Goal: Information Seeking & Learning: Find specific fact

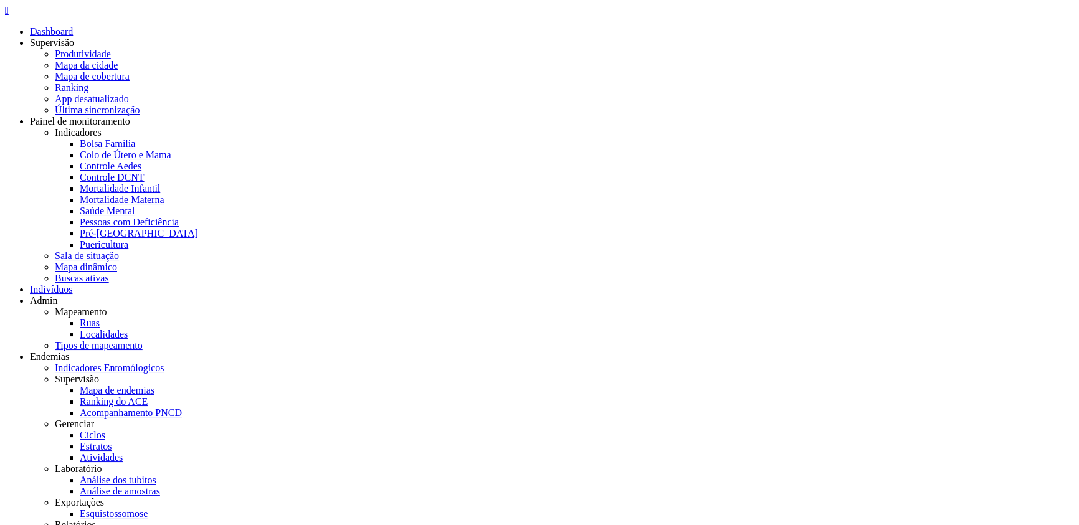
copy span "73214248553"
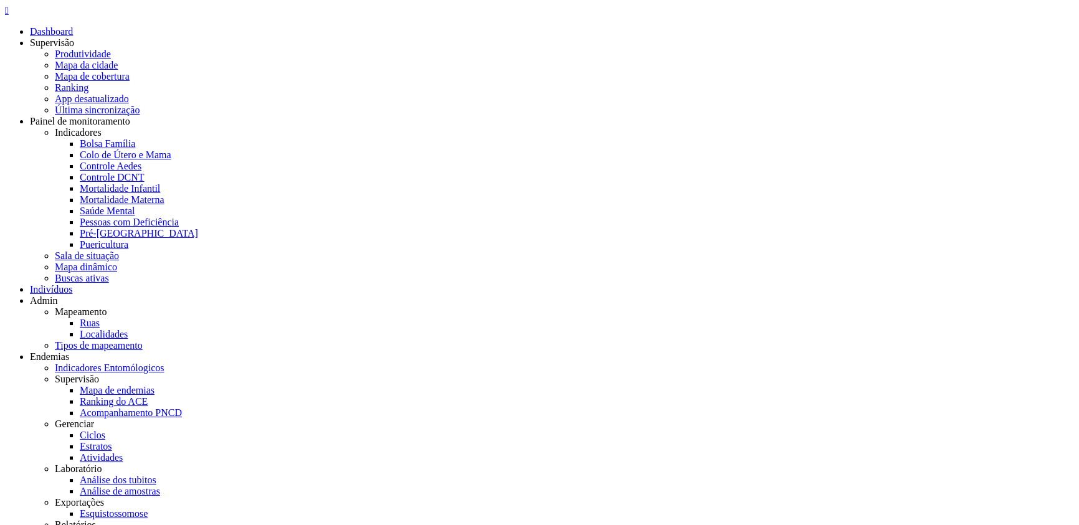
copy b "x4ip"
drag, startPoint x: 561, startPoint y: 305, endPoint x: 437, endPoint y: 256, distance: 132.6
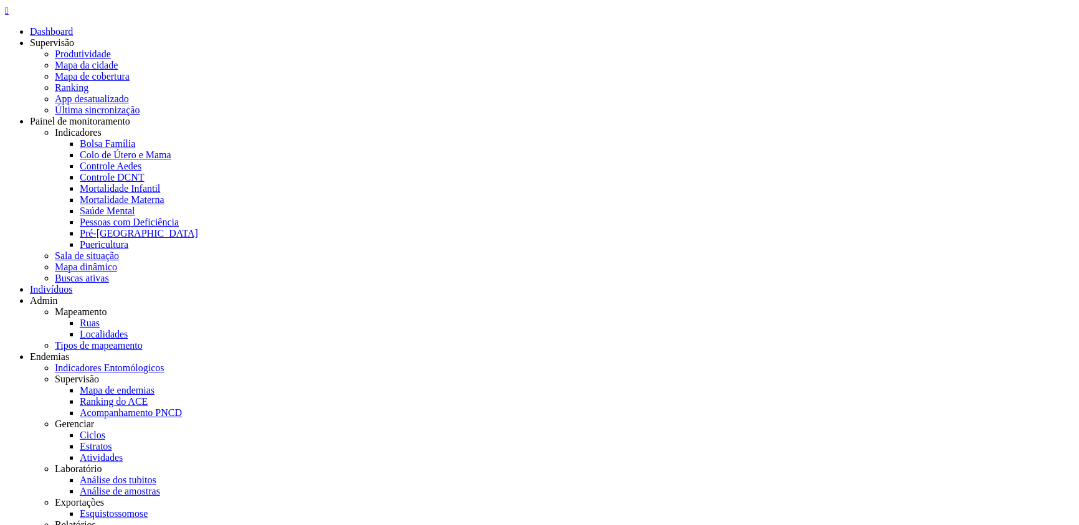
copy span "73214248553"
copy span "87821403083"
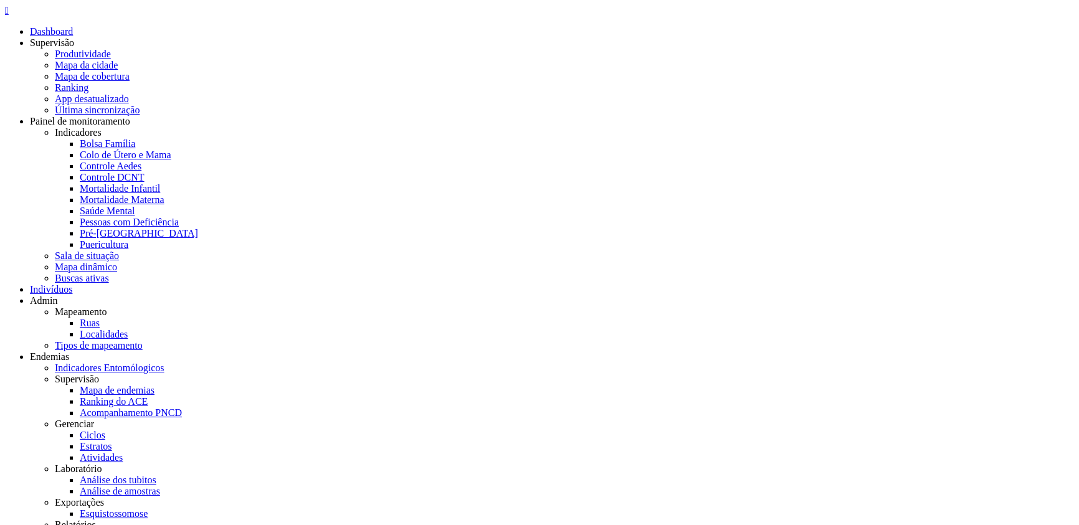
copy b "gxgq"
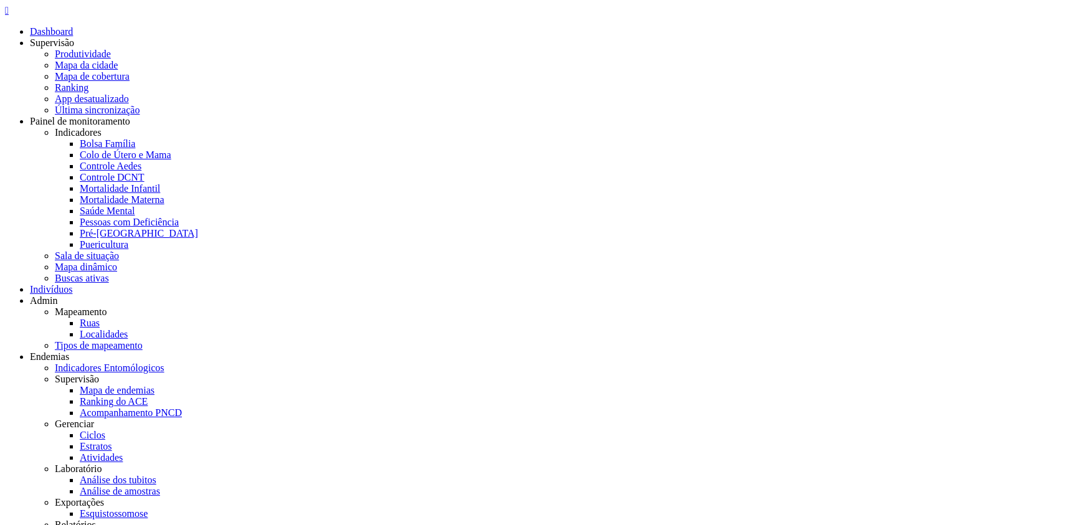
copy b "gxgq"
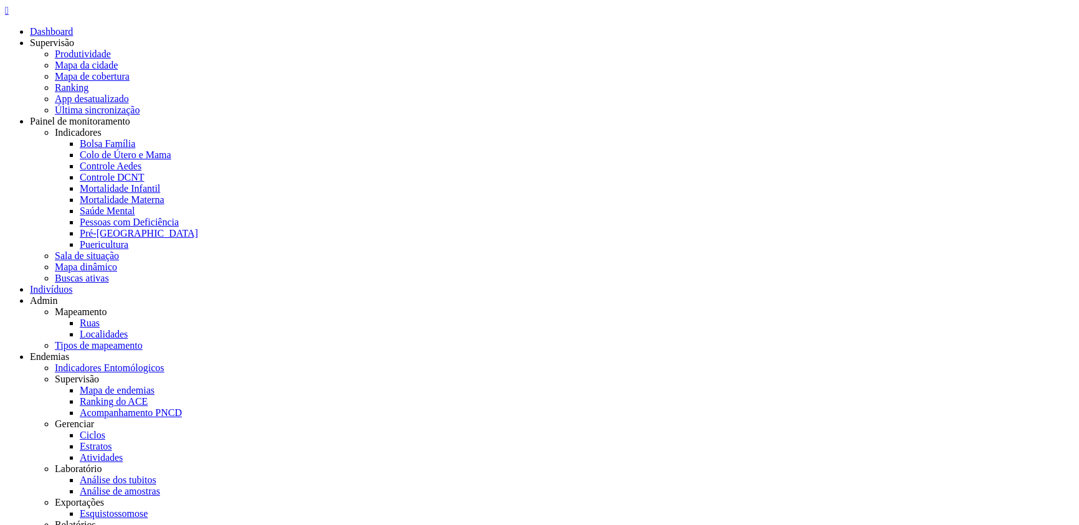
copy span "87821403083"
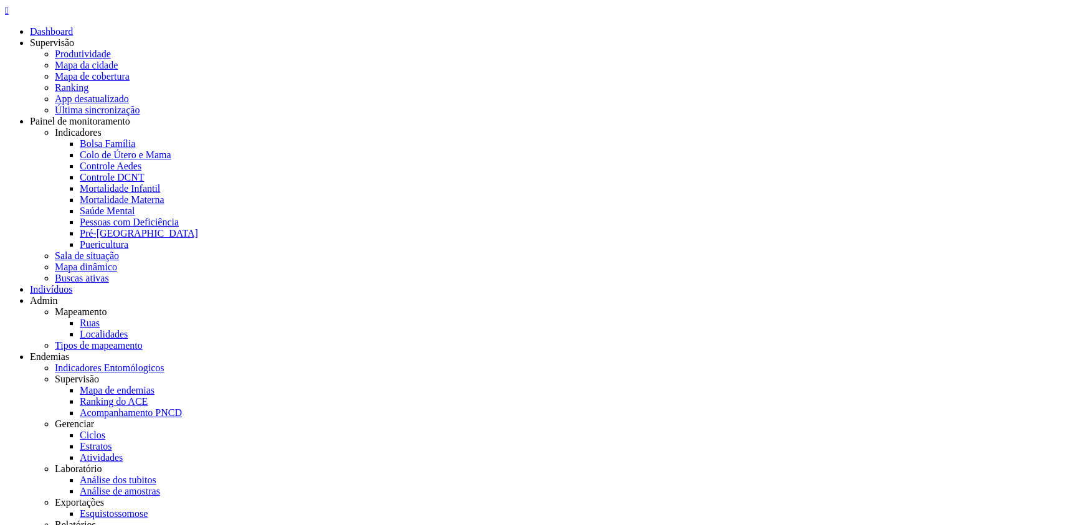
copy span "73214248553"
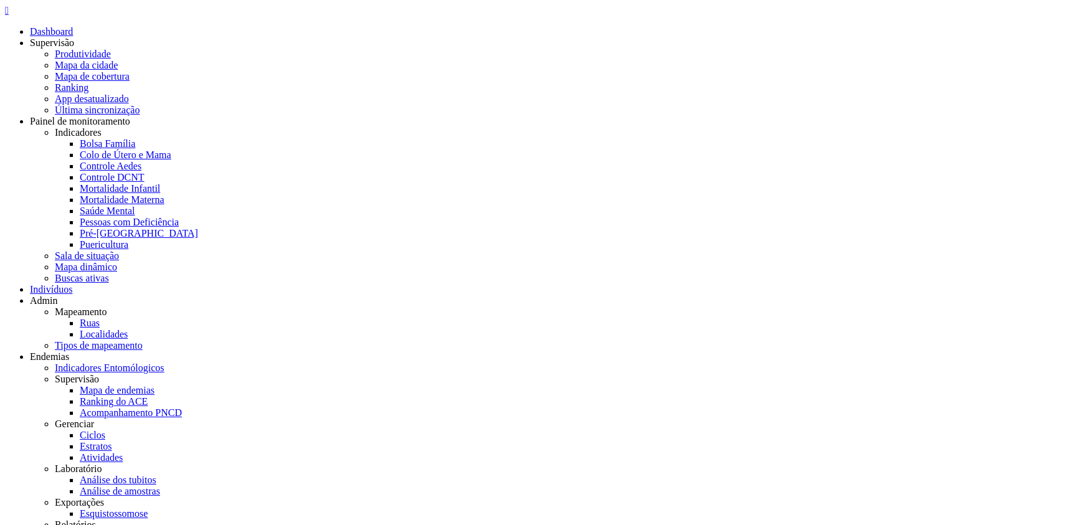
copy b "zgql"
